Goal: Register for event/course

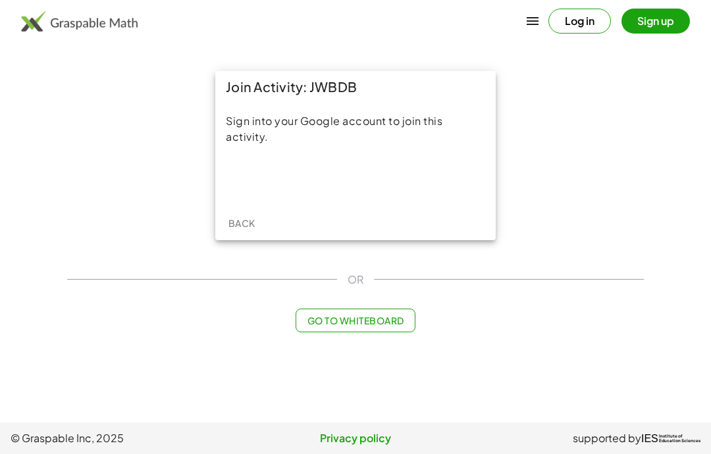
click at [405, 174] on div "Sign in with Google. Opens in new tab" at bounding box center [355, 179] width 121 height 29
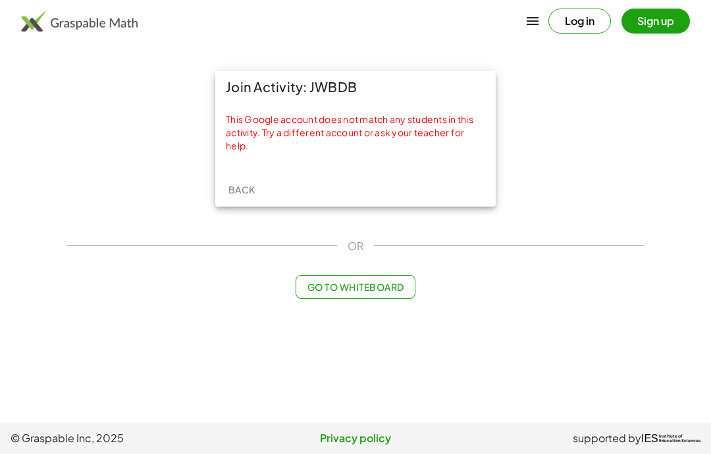
click at [688, 101] on main "Join Activity: JWBDB This Google account does not match any students in this ac…" at bounding box center [355, 211] width 711 height 423
click at [664, 30] on button "Sign up" at bounding box center [655, 21] width 68 height 25
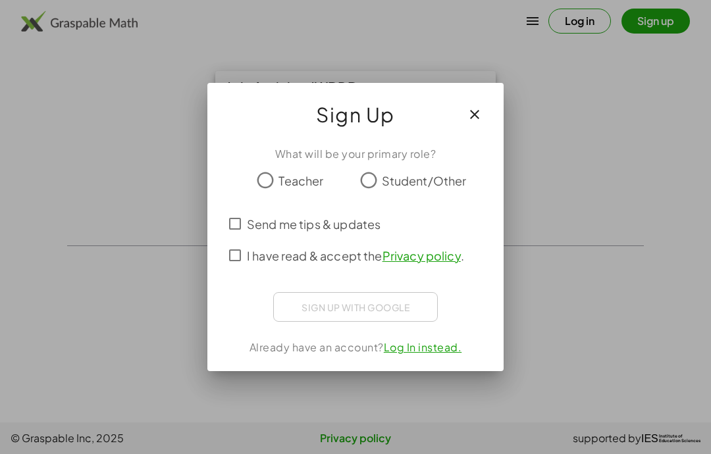
click at [588, 33] on div at bounding box center [355, 227] width 711 height 454
click at [479, 106] on button "button" at bounding box center [475, 115] width 32 height 32
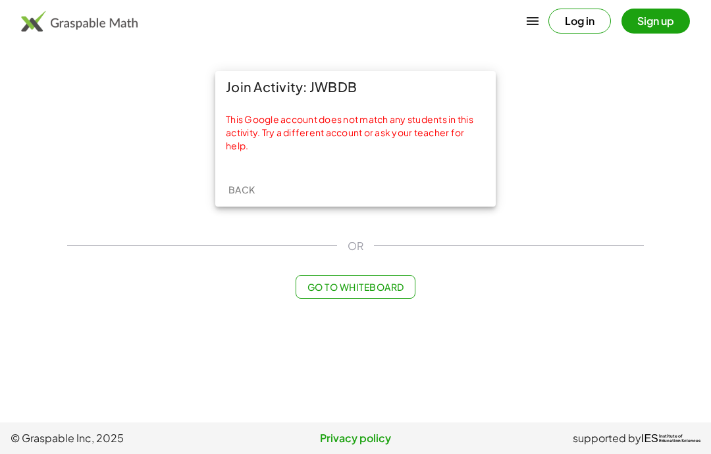
click at [589, 20] on button "Log in" at bounding box center [579, 21] width 63 height 25
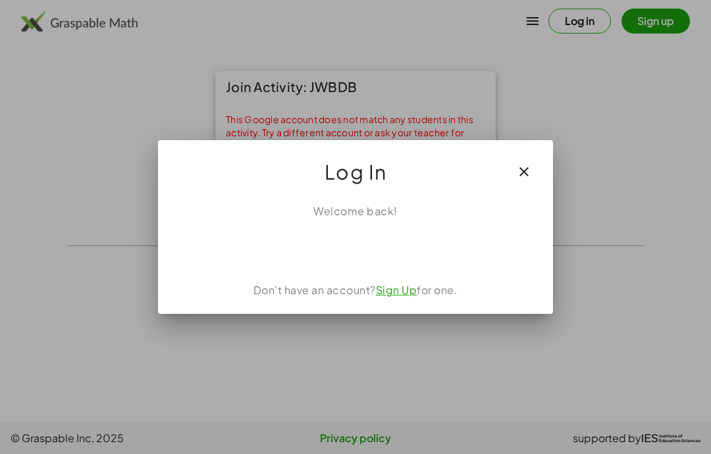
click at [408, 249] on div "Sign in with Google. Opens in new tab" at bounding box center [355, 248] width 153 height 29
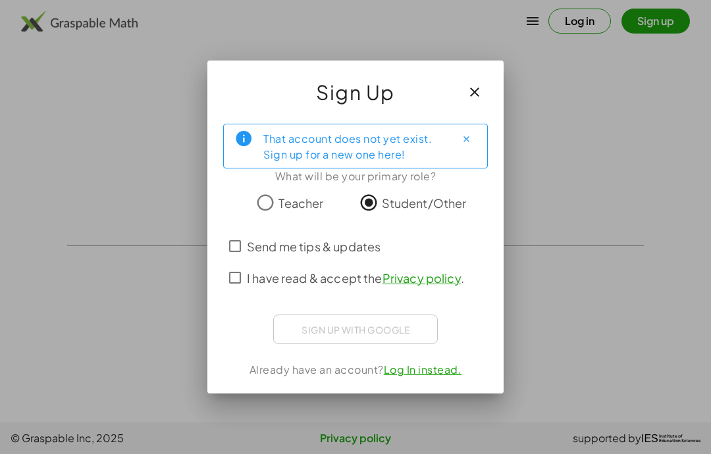
click at [271, 250] on span "Send me tips & updates" at bounding box center [314, 247] width 134 height 18
click at [323, 338] on div "Sign in with Google. Opens in new tab" at bounding box center [355, 327] width 153 height 29
